Goal: Information Seeking & Learning: Learn about a topic

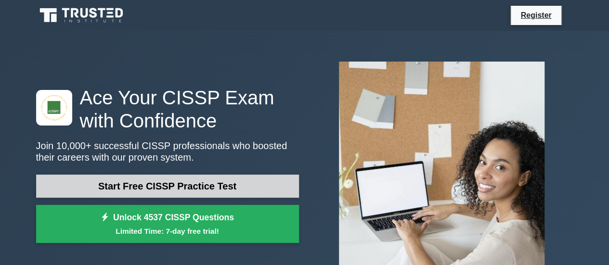
click at [162, 185] on link "Start Free CISSP Practice Test" at bounding box center [167, 186] width 263 height 23
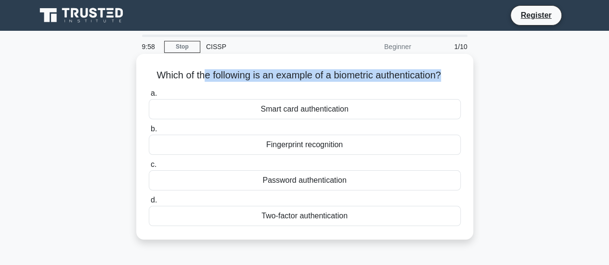
drag, startPoint x: 197, startPoint y: 71, endPoint x: 446, endPoint y: 75, distance: 248.4
click at [446, 75] on h5 "Which of the following is an example of a biometric authentication? .spinner_0X…" at bounding box center [305, 75] width 314 height 13
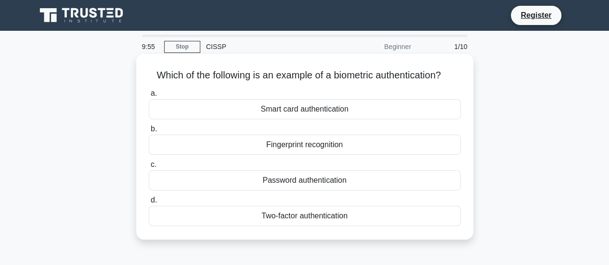
click at [304, 147] on div "Fingerprint recognition" at bounding box center [305, 145] width 312 height 20
click at [149, 132] on input "b. Fingerprint recognition" at bounding box center [149, 129] width 0 height 6
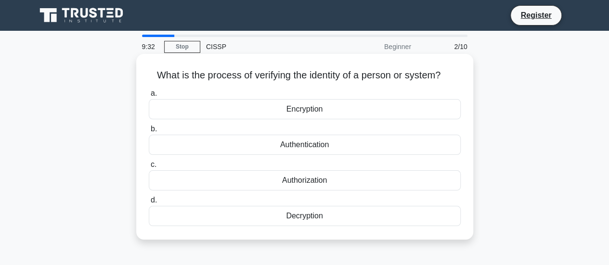
click at [303, 179] on div "Authorization" at bounding box center [305, 180] width 312 height 20
click at [149, 168] on input "c. Authorization" at bounding box center [149, 165] width 0 height 6
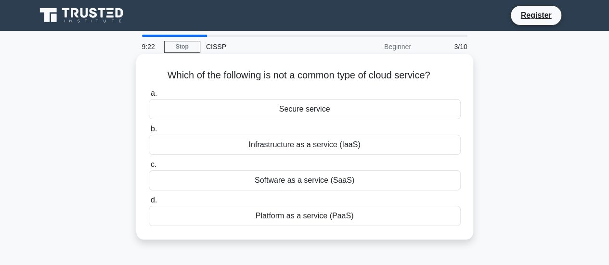
click at [311, 110] on div "Secure service" at bounding box center [305, 109] width 312 height 20
click at [149, 97] on input "a. Secure service" at bounding box center [149, 94] width 0 height 6
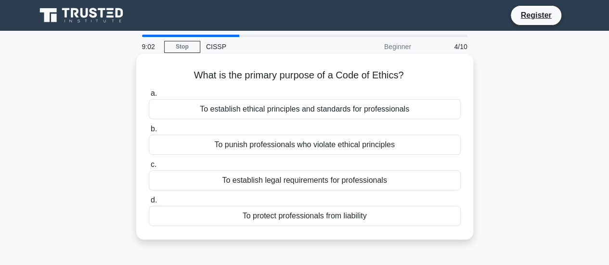
click at [293, 110] on div "To establish ethical principles and standards for professionals" at bounding box center [305, 109] width 312 height 20
click at [149, 97] on input "a. To establish ethical principles and standards for professionals" at bounding box center [149, 94] width 0 height 6
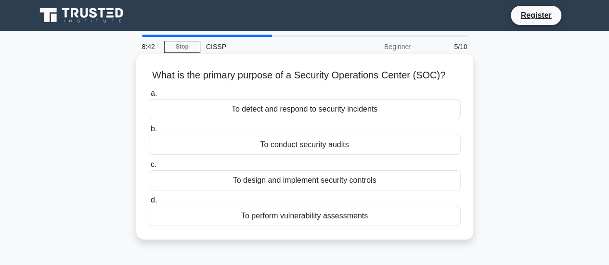
click at [259, 109] on div "To detect and respond to security incidents" at bounding box center [305, 109] width 312 height 20
click at [149, 97] on input "a. To detect and respond to security incidents" at bounding box center [149, 94] width 0 height 6
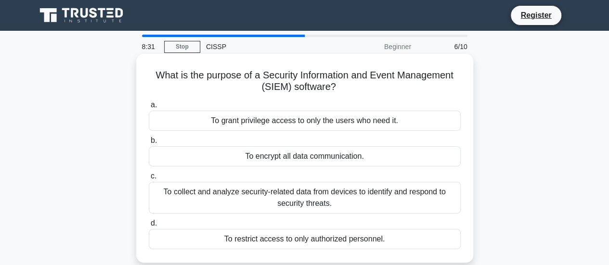
click at [305, 196] on div "To collect and analyze security-related data from devices to identify and respo…" at bounding box center [305, 198] width 312 height 32
click at [149, 180] on input "c. To collect and analyze security-related data from devices to identify and re…" at bounding box center [149, 176] width 0 height 6
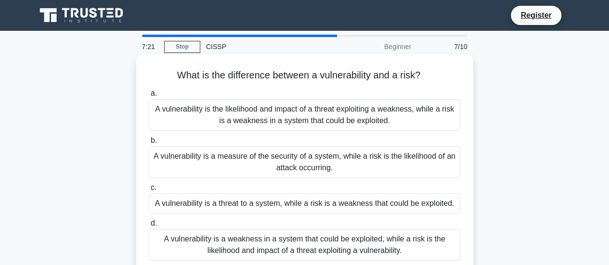
click at [313, 206] on div "A vulnerability is a threat to a system, while a risk is a weakness that could …" at bounding box center [305, 204] width 312 height 20
click at [149, 191] on input "c. A vulnerability is a threat to a system, while a risk is a weakness that cou…" at bounding box center [149, 188] width 0 height 6
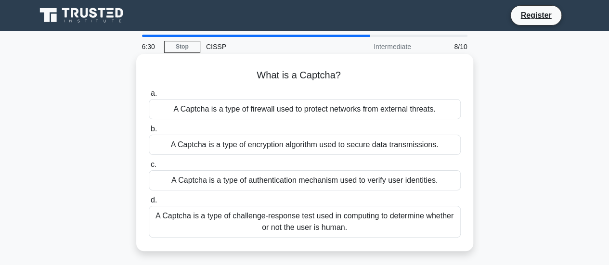
click at [289, 219] on div "A Captcha is a type of challenge-response test used in computing to determine w…" at bounding box center [305, 222] width 312 height 32
click at [149, 204] on input "d. A Captcha is a type of challenge-response test used in computing to determin…" at bounding box center [149, 200] width 0 height 6
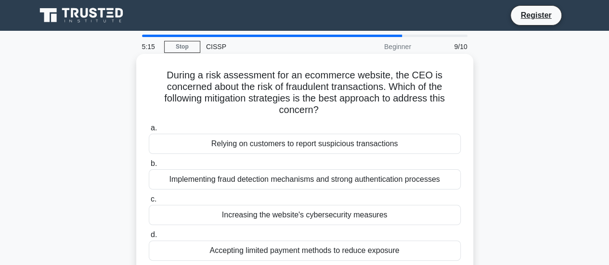
click at [268, 181] on div "Implementing fraud detection mechanisms and strong authentication processes" at bounding box center [305, 179] width 312 height 20
click at [149, 167] on input "b. Implementing fraud detection mechanisms and strong authentication processes" at bounding box center [149, 164] width 0 height 6
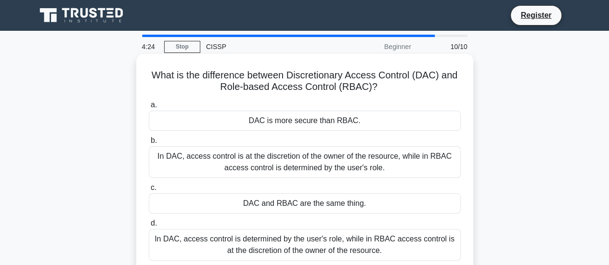
click at [353, 159] on div "In DAC, access control is at the discretion of the owner of the resource, while…" at bounding box center [305, 162] width 312 height 32
click at [149, 144] on input "b. In DAC, access control is at the discretion of the owner of the resource, wh…" at bounding box center [149, 141] width 0 height 6
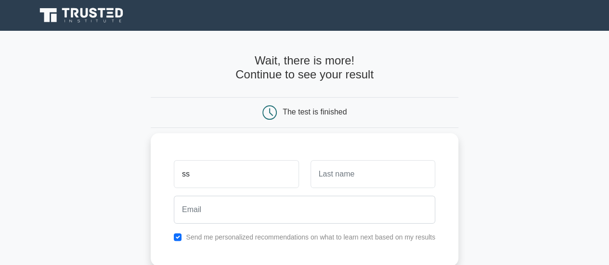
type input "ss"
click at [370, 184] on input "text" at bounding box center [373, 174] width 125 height 28
type input "NN"
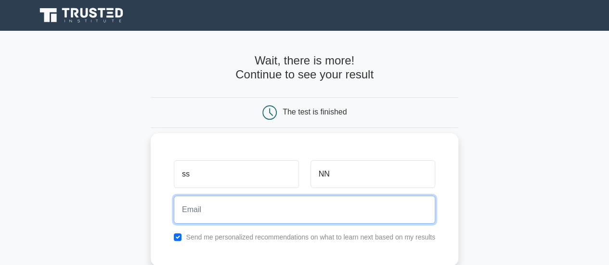
click at [327, 208] on input "email" at bounding box center [304, 210] width 261 height 28
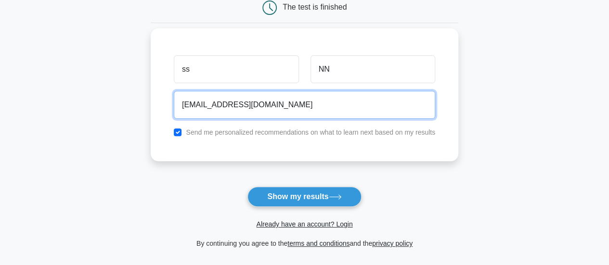
scroll to position [144, 0]
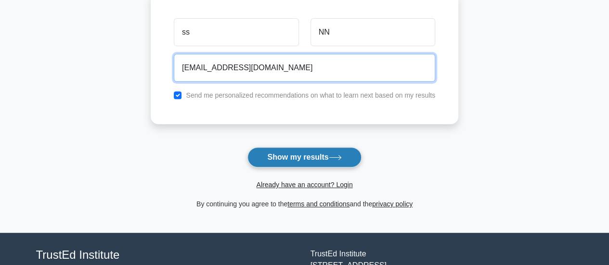
type input "[EMAIL_ADDRESS][DOMAIN_NAME]"
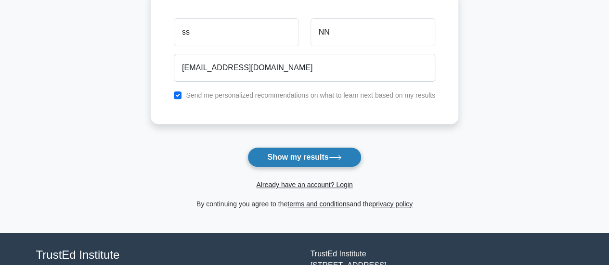
click at [312, 154] on button "Show my results" at bounding box center [304, 157] width 114 height 20
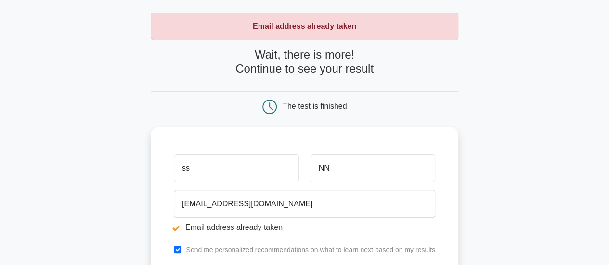
scroll to position [96, 0]
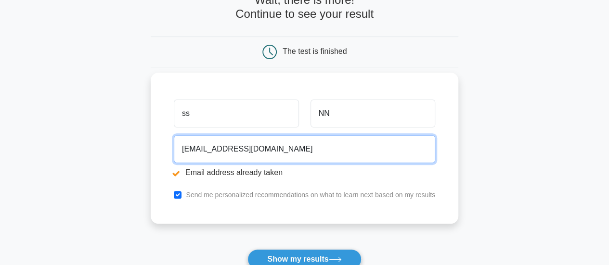
click at [205, 149] on input "[EMAIL_ADDRESS][DOMAIN_NAME]" at bounding box center [304, 149] width 261 height 28
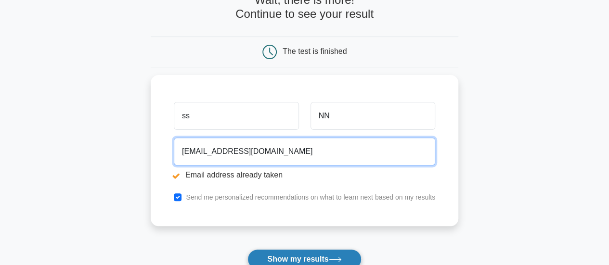
type input "SS@SS123.COM"
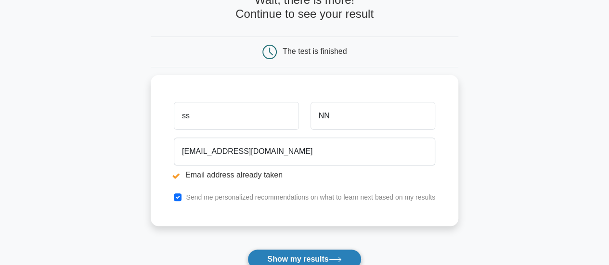
click at [300, 257] on button "Show my results" at bounding box center [304, 259] width 114 height 20
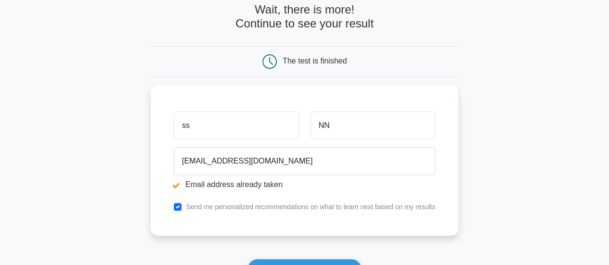
scroll to position [144, 0]
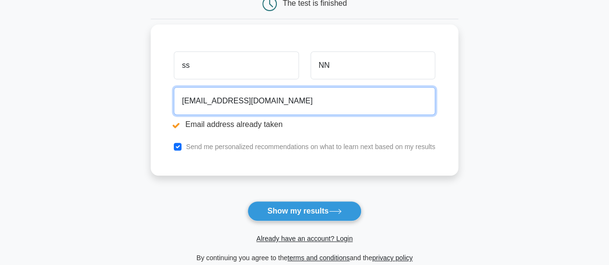
click at [184, 97] on input "SS@SS123.COM" at bounding box center [304, 101] width 261 height 28
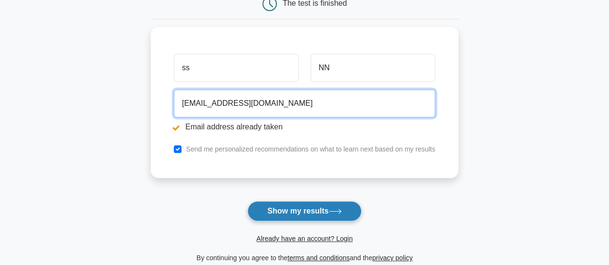
type input "1323223SS@SS123.COM"
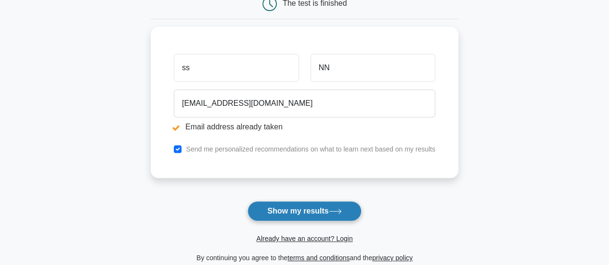
click at [291, 215] on button "Show my results" at bounding box center [304, 211] width 114 height 20
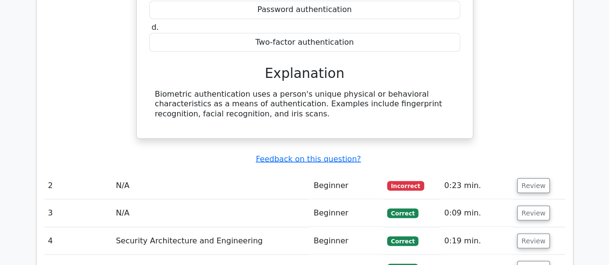
scroll to position [915, 0]
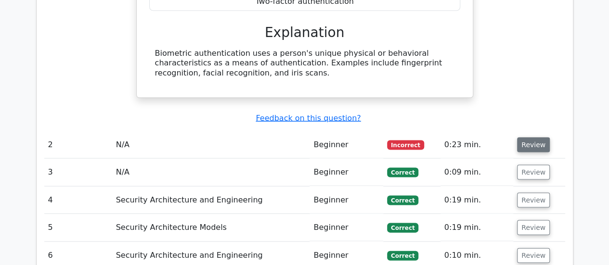
click at [533, 138] on button "Review" at bounding box center [533, 145] width 33 height 15
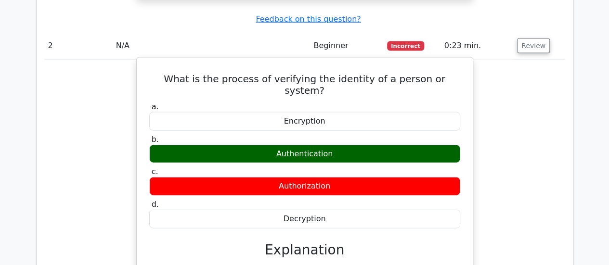
scroll to position [1011, 0]
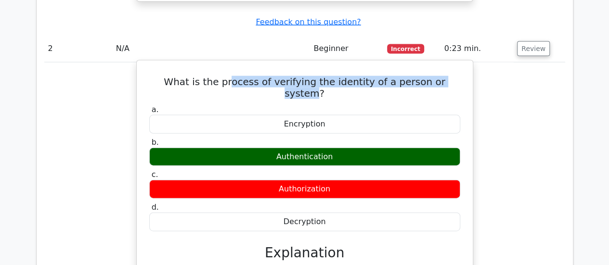
drag, startPoint x: 220, startPoint y: 41, endPoint x: 445, endPoint y: 44, distance: 225.3
click at [445, 76] on h5 "What is the process of verifying the identity of a person or system?" at bounding box center [304, 87] width 313 height 23
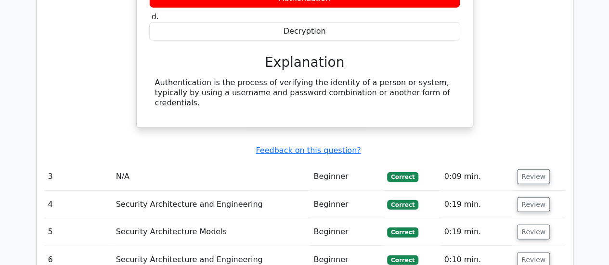
scroll to position [1204, 0]
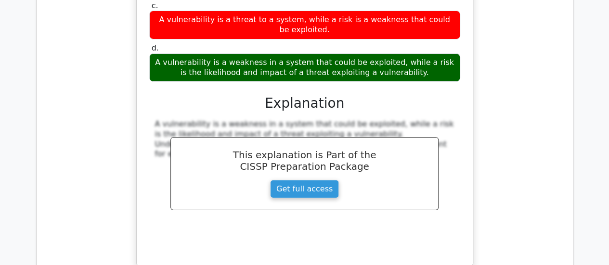
scroll to position [1637, 0]
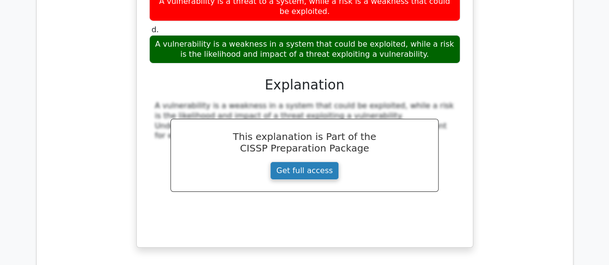
click at [314, 162] on link "Get full access" at bounding box center [304, 171] width 69 height 18
